Goal: Find specific page/section: Find specific page/section

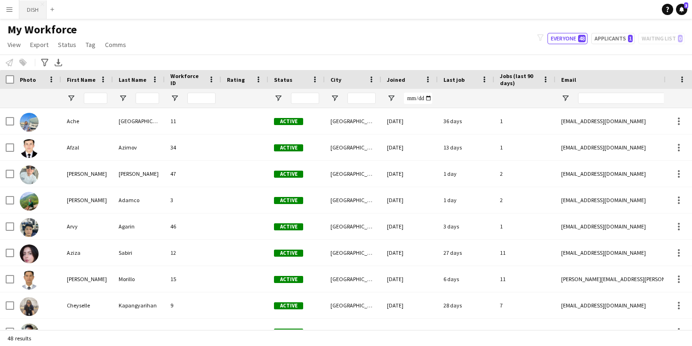
click at [34, 7] on button "DISH Close" at bounding box center [32, 9] width 27 height 18
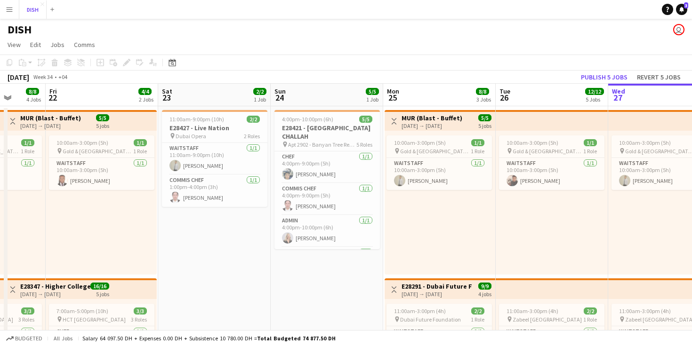
scroll to position [0, 290]
